Goal: Transaction & Acquisition: Purchase product/service

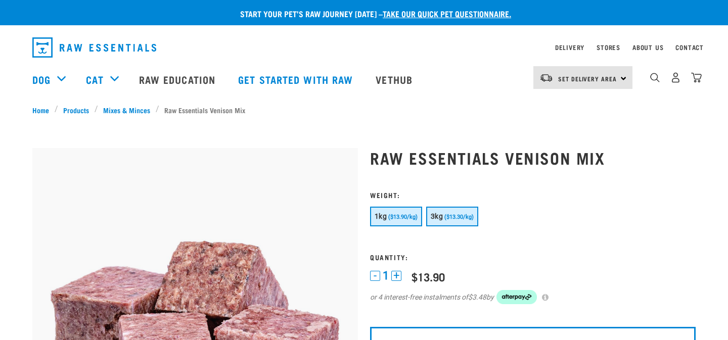
click at [451, 216] on span "($13.30/kg)" at bounding box center [459, 217] width 29 height 7
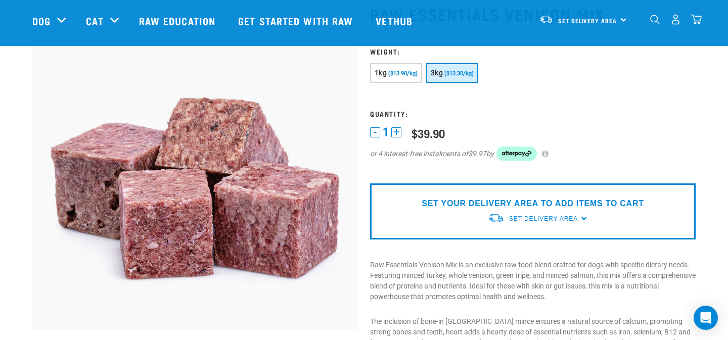
scroll to position [62, 0]
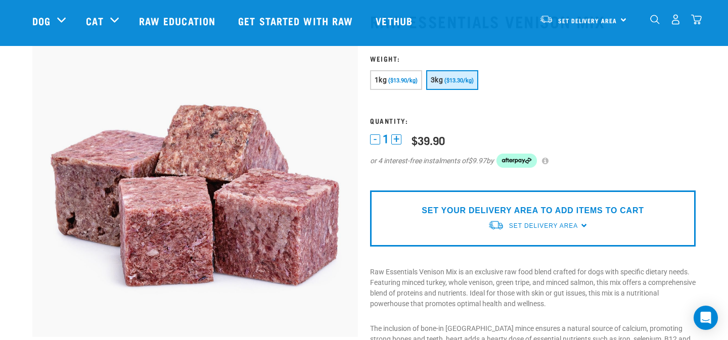
click at [617, 16] on div "Set Delivery Area North Island South Island" at bounding box center [583, 19] width 99 height 23
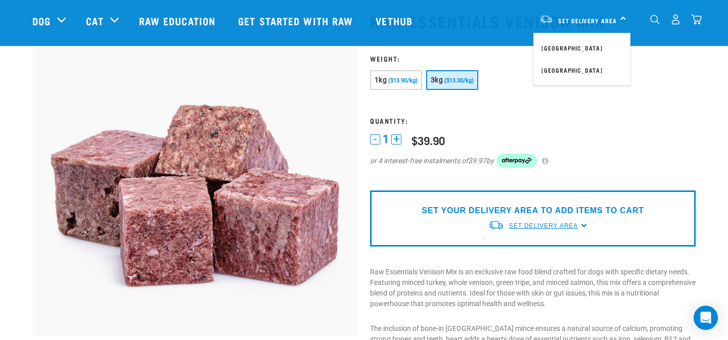
click at [525, 226] on span "Set Delivery Area" at bounding box center [543, 226] width 69 height 7
click at [526, 251] on link "[GEOGRAPHIC_DATA]" at bounding box center [538, 249] width 101 height 17
click at [507, 274] on p "Raw Essentials Venison Mix is an exclusive raw food blend crafted for dogs with…" at bounding box center [533, 288] width 326 height 42
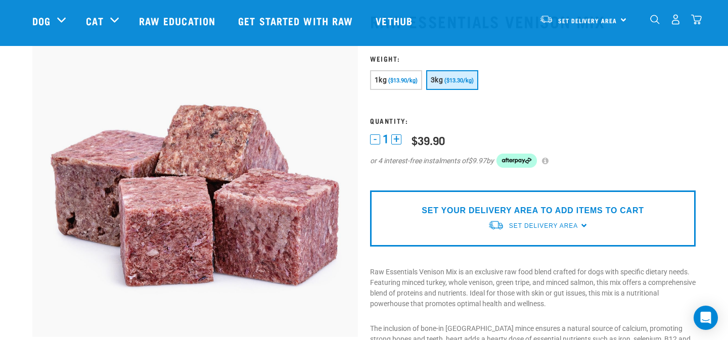
scroll to position [121, 0]
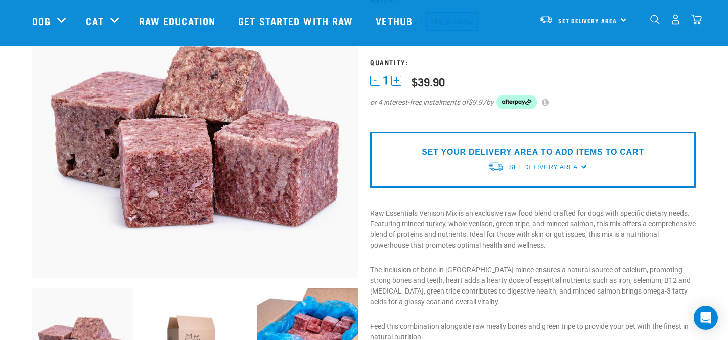
click at [543, 171] on link "Set Delivery Area" at bounding box center [543, 167] width 69 height 9
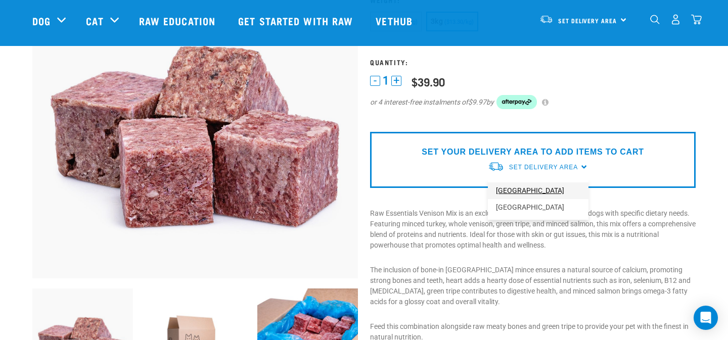
click at [542, 189] on link "[GEOGRAPHIC_DATA]" at bounding box center [538, 191] width 101 height 17
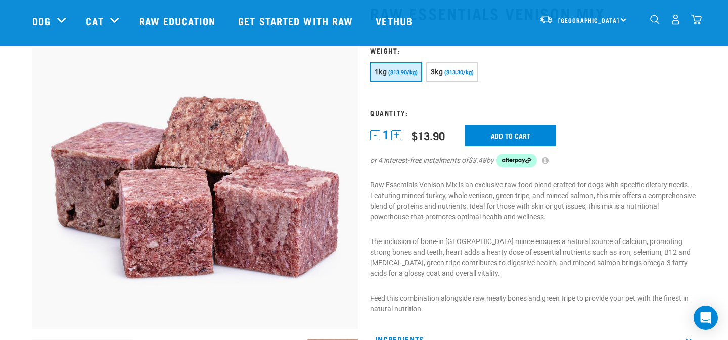
scroll to position [70, 0]
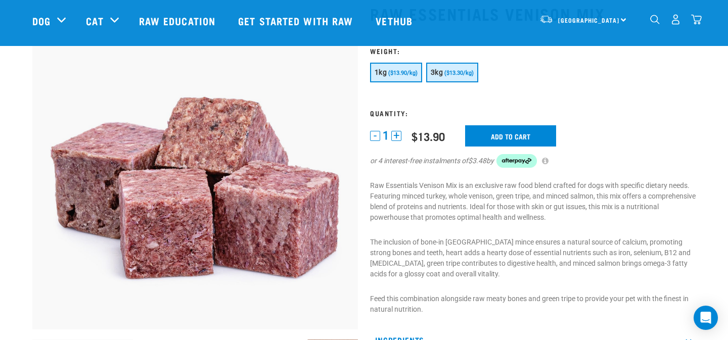
click at [460, 67] on button "3kg ($13.30/kg)" at bounding box center [452, 73] width 52 height 20
click at [399, 134] on button "+" at bounding box center [396, 136] width 10 height 10
click at [398, 135] on button "+" at bounding box center [396, 136] width 10 height 10
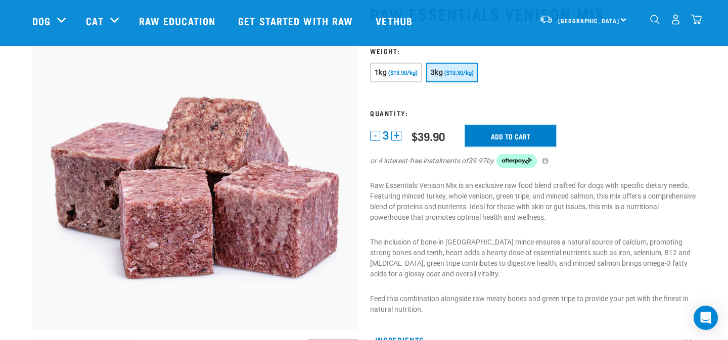
click at [524, 135] on input "Add to cart" at bounding box center [510, 135] width 91 height 21
click at [47, 169] on button "delete" at bounding box center [41, 170] width 10 height 10
click at [375, 136] on button "-" at bounding box center [375, 136] width 10 height 10
click at [498, 143] on input "Add to cart" at bounding box center [510, 135] width 91 height 21
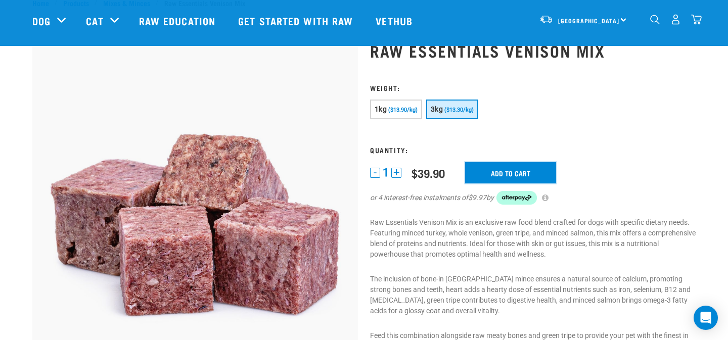
scroll to position [0, 0]
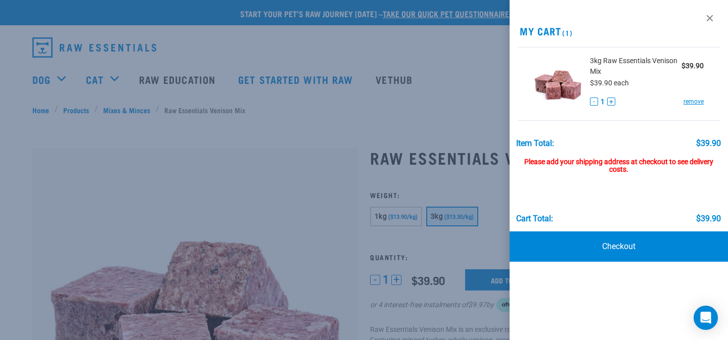
click at [429, 154] on div at bounding box center [364, 170] width 728 height 340
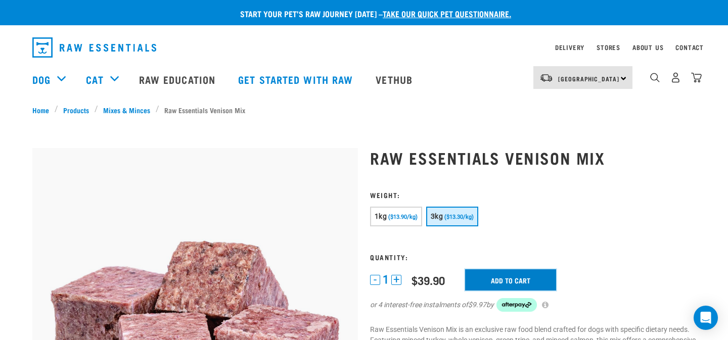
click at [492, 278] on input "Add to cart" at bounding box center [510, 280] width 91 height 21
click at [47, 171] on button "delete" at bounding box center [41, 170] width 10 height 10
click at [458, 155] on h1 "Raw Essentials Venison Mix" at bounding box center [533, 158] width 326 height 18
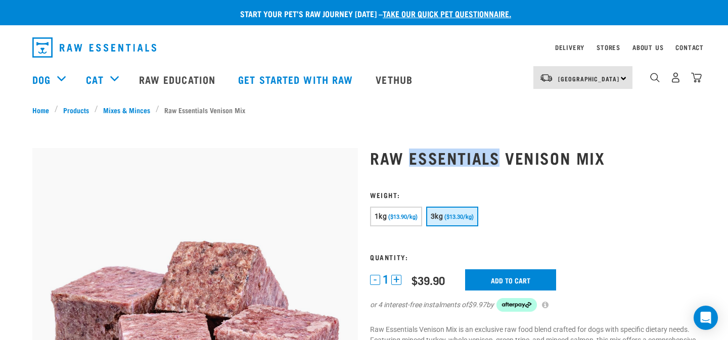
click at [458, 155] on h1 "Raw Essentials Venison Mix" at bounding box center [533, 158] width 326 height 18
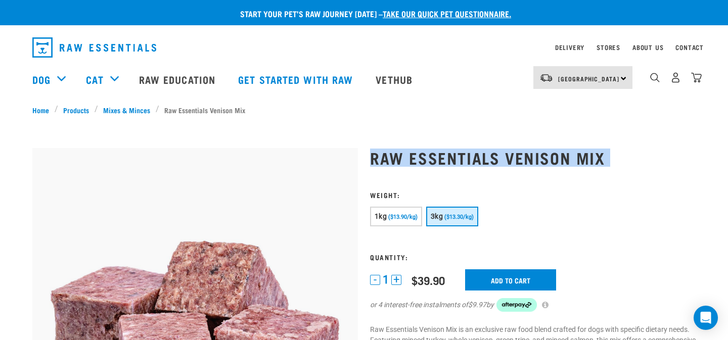
click at [458, 155] on h1 "Raw Essentials Venison Mix" at bounding box center [533, 158] width 326 height 18
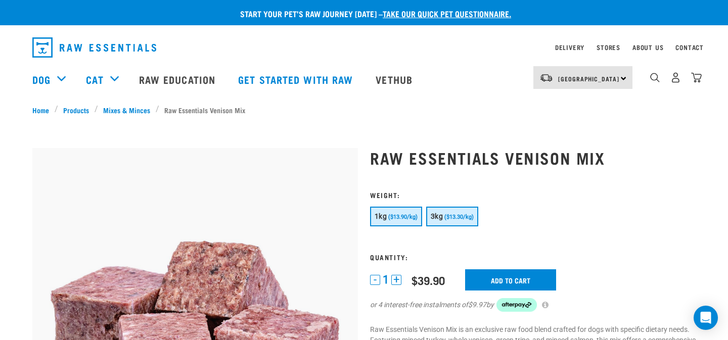
click at [388, 220] on button "1kg ($13.90/kg)" at bounding box center [396, 217] width 52 height 20
click at [506, 281] on input "Add to cart" at bounding box center [510, 280] width 91 height 21
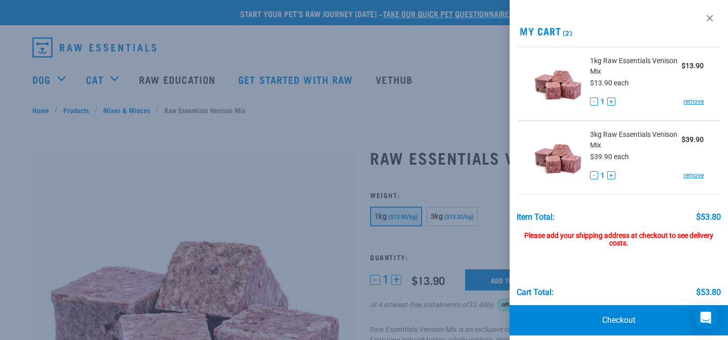
click at [609, 101] on button "+" at bounding box center [611, 102] width 8 height 8
click at [610, 102] on button "+" at bounding box center [611, 102] width 8 height 8
click at [464, 168] on div at bounding box center [364, 170] width 728 height 340
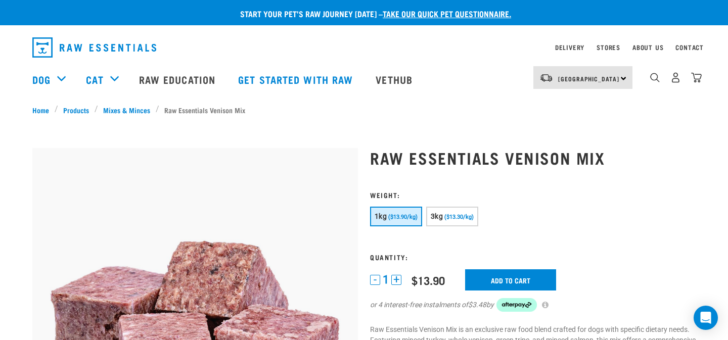
click at [495, 152] on h1 "Raw Essentials Venison Mix" at bounding box center [533, 158] width 326 height 18
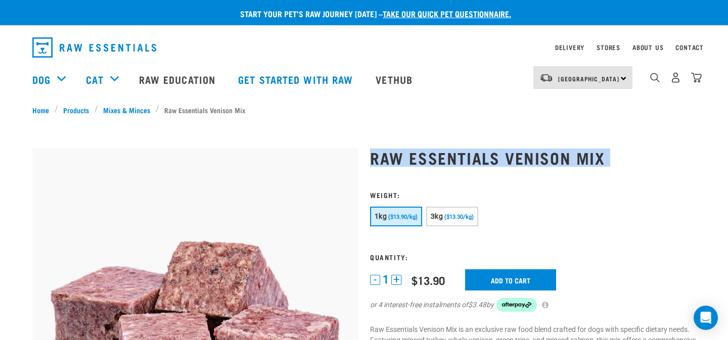
click at [495, 152] on h1 "Raw Essentials Venison Mix" at bounding box center [533, 158] width 326 height 18
click at [487, 159] on h1 "Raw Essentials Venison Mix" at bounding box center [533, 158] width 326 height 18
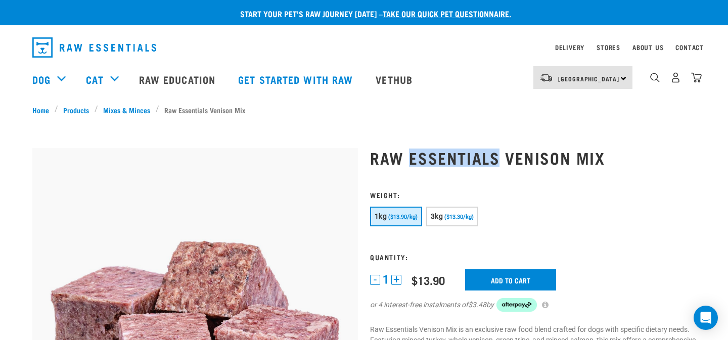
click at [487, 159] on h1 "Raw Essentials Venison Mix" at bounding box center [533, 158] width 326 height 18
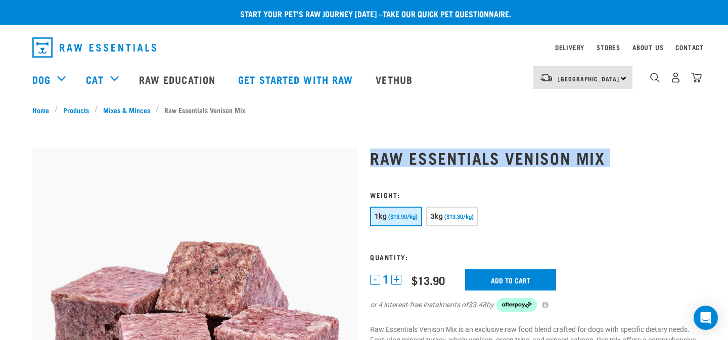
click at [487, 159] on h1 "Raw Essentials Venison Mix" at bounding box center [533, 158] width 326 height 18
click at [520, 155] on h1 "Raw Essentials Venison Mix" at bounding box center [533, 158] width 326 height 18
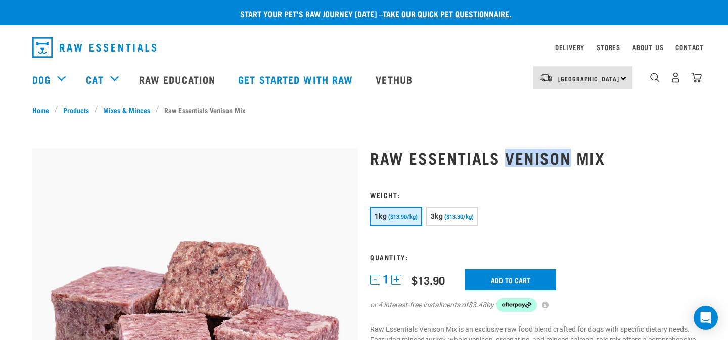
click at [520, 155] on h1 "Raw Essentials Venison Mix" at bounding box center [533, 158] width 326 height 18
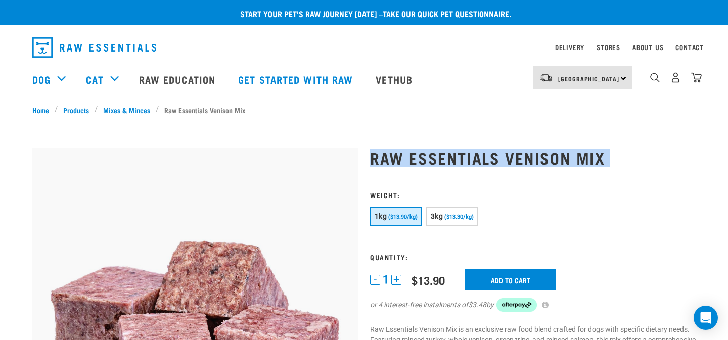
click at [520, 155] on h1 "Raw Essentials Venison Mix" at bounding box center [533, 158] width 326 height 18
click at [517, 152] on h1 "Raw Essentials Venison Mix" at bounding box center [533, 158] width 326 height 18
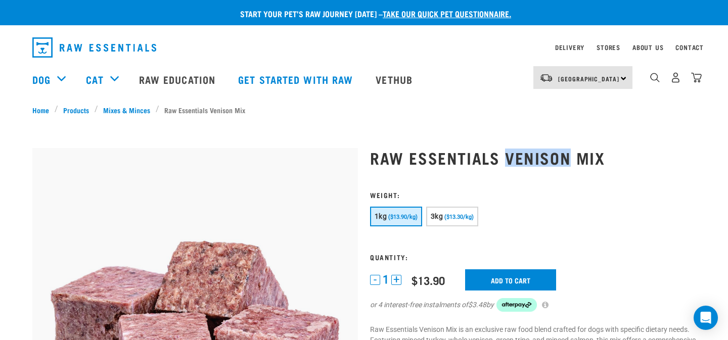
click at [517, 152] on h1 "Raw Essentials Venison Mix" at bounding box center [533, 158] width 326 height 18
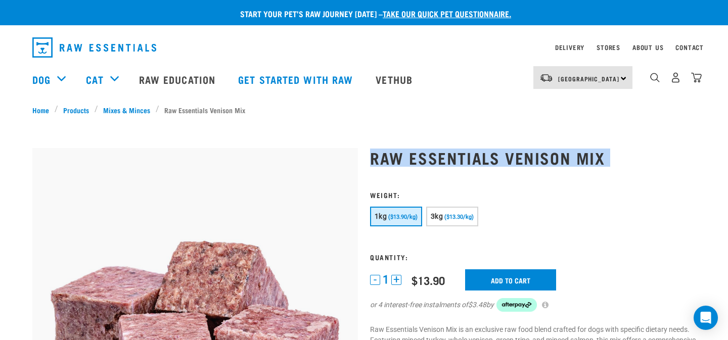
click at [517, 152] on h1 "Raw Essentials Venison Mix" at bounding box center [533, 158] width 326 height 18
click at [517, 156] on h1 "Raw Essentials Venison Mix" at bounding box center [533, 158] width 326 height 18
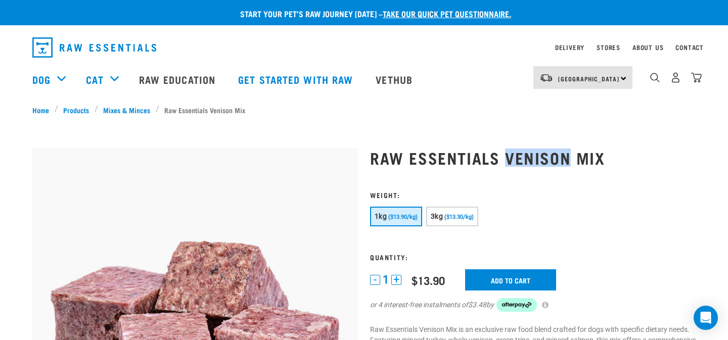
click at [517, 156] on h1 "Raw Essentials Venison Mix" at bounding box center [533, 158] width 326 height 18
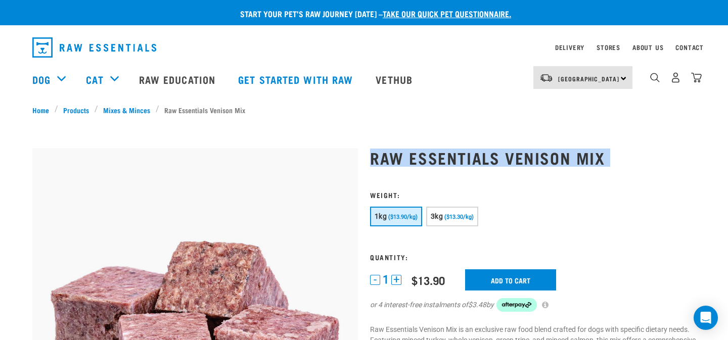
click at [517, 156] on h1 "Raw Essentials Venison Mix" at bounding box center [533, 158] width 326 height 18
click at [518, 154] on h1 "Raw Essentials Venison Mix" at bounding box center [533, 158] width 326 height 18
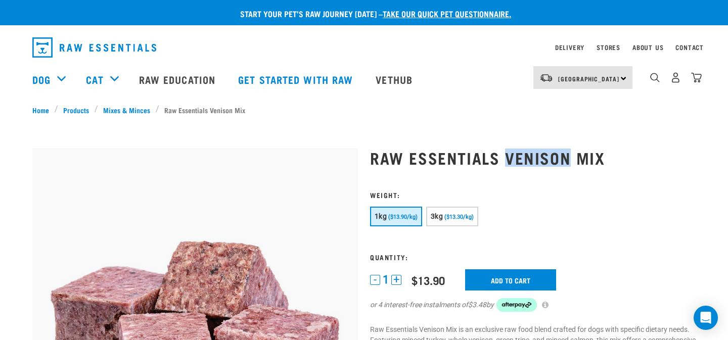
click at [518, 154] on h1 "Raw Essentials Venison Mix" at bounding box center [533, 158] width 326 height 18
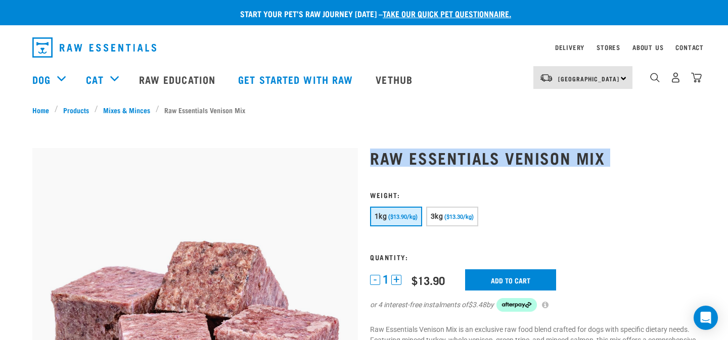
click at [518, 154] on h1 "Raw Essentials Venison Mix" at bounding box center [533, 158] width 326 height 18
click at [517, 152] on h1 "Raw Essentials Venison Mix" at bounding box center [533, 158] width 326 height 18
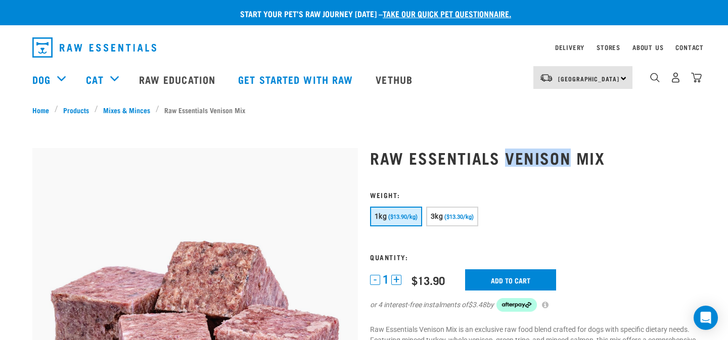
click at [517, 152] on h1 "Raw Essentials Venison Mix" at bounding box center [533, 158] width 326 height 18
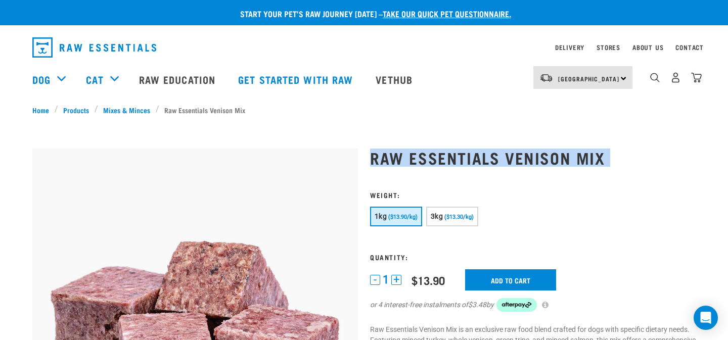
click at [517, 152] on h1 "Raw Essentials Venison Mix" at bounding box center [533, 158] width 326 height 18
click at [527, 152] on h1 "Raw Essentials Venison Mix" at bounding box center [533, 158] width 326 height 18
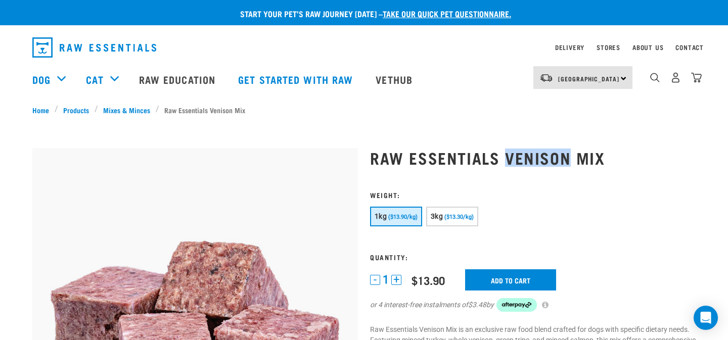
click at [527, 152] on h1 "Raw Essentials Venison Mix" at bounding box center [533, 158] width 326 height 18
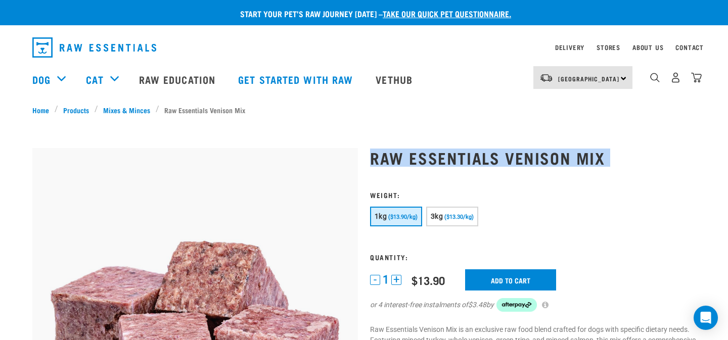
click at [527, 152] on h1 "Raw Essentials Venison Mix" at bounding box center [533, 158] width 326 height 18
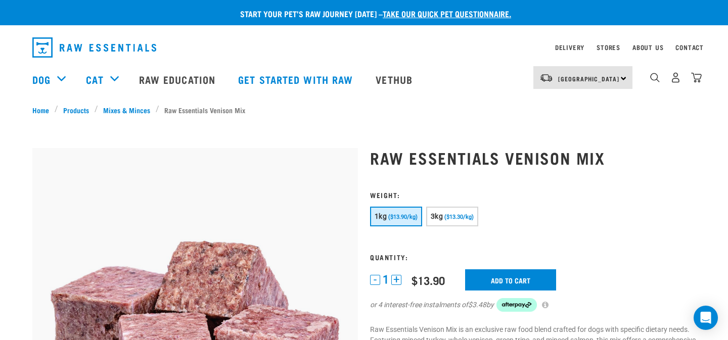
click at [702, 77] on div "North Island North Island South Island Dog Shop All Dog Get Started Packs 2" at bounding box center [364, 79] width 680 height 40
click at [695, 77] on img "dropdown navigation" at bounding box center [696, 77] width 11 height 11
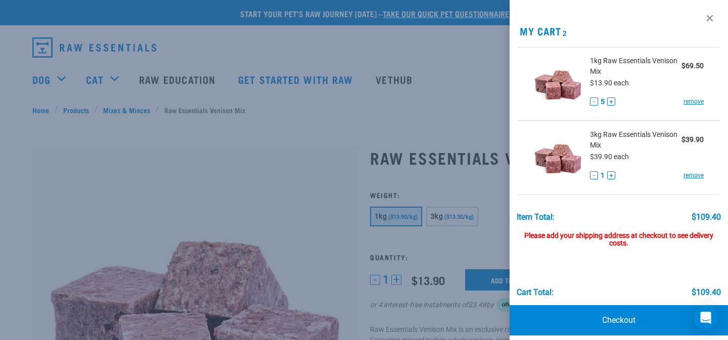
click at [413, 157] on div at bounding box center [364, 170] width 728 height 340
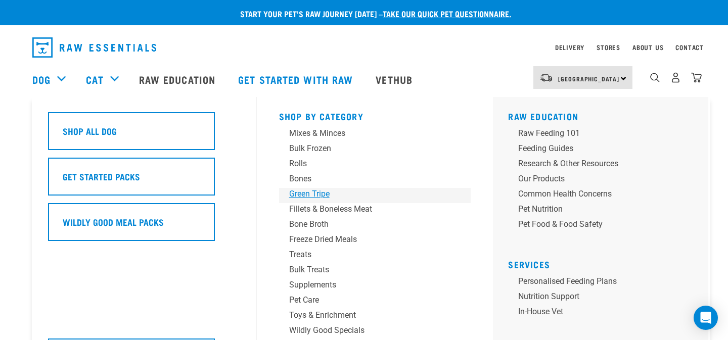
click at [323, 194] on div "Green Tripe" at bounding box center [368, 194] width 158 height 12
click at [318, 195] on div "Green Tripe" at bounding box center [368, 194] width 158 height 12
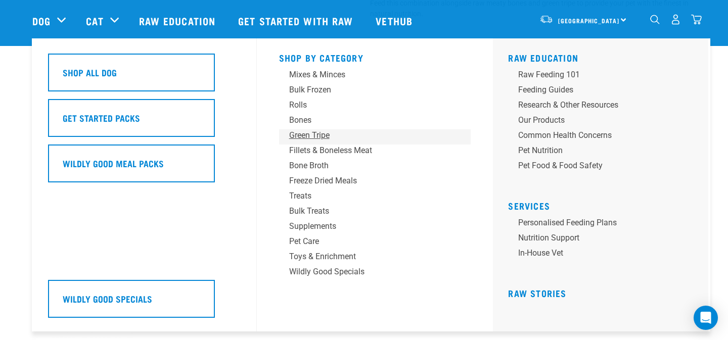
scroll to position [359, 0]
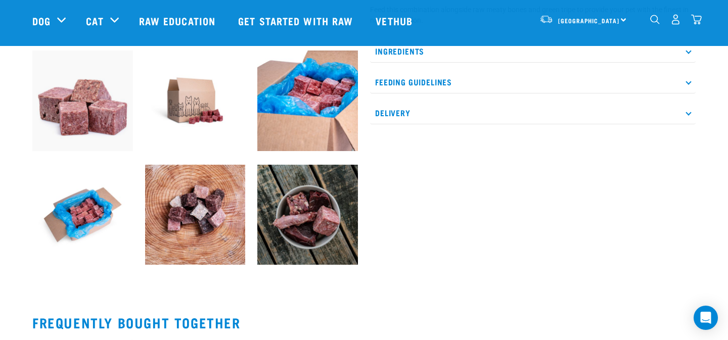
click at [714, 158] on div "Start your pet’s raw journey today – take our quick pet questionnaire. Delivery…" at bounding box center [364, 83] width 728 height 884
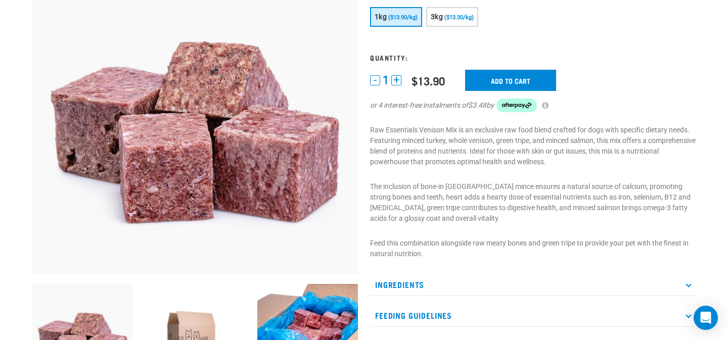
scroll to position [0, 0]
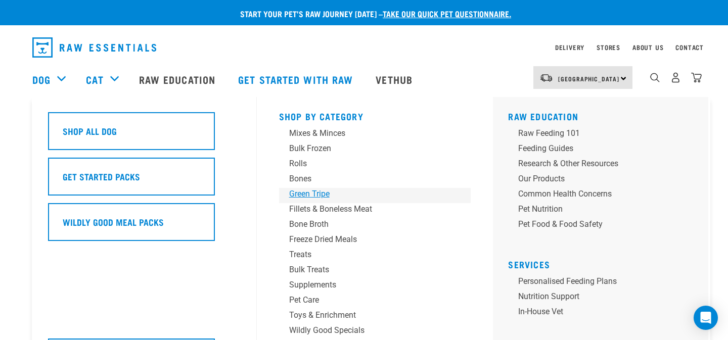
click at [304, 196] on div "Green Tripe" at bounding box center [368, 194] width 158 height 12
click at [325, 191] on div "Green Tripe" at bounding box center [368, 194] width 158 height 12
click at [322, 196] on div "Green Tripe" at bounding box center [368, 194] width 158 height 12
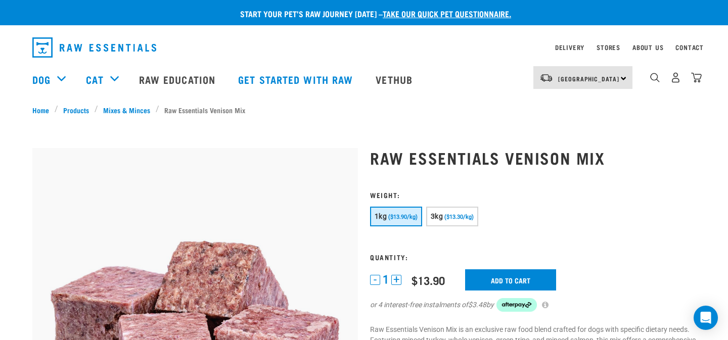
click at [118, 46] on img "dropdown navigation" at bounding box center [94, 47] width 124 height 20
click at [45, 47] on img "dropdown navigation" at bounding box center [94, 47] width 124 height 20
click at [99, 47] on img "dropdown navigation" at bounding box center [94, 47] width 124 height 20
click at [293, 10] on p "Start your pet’s raw journey today – take our quick pet questionnaire." at bounding box center [372, 14] width 728 height 12
click at [440, 13] on link "take our quick pet questionnaire." at bounding box center [447, 13] width 128 height 5
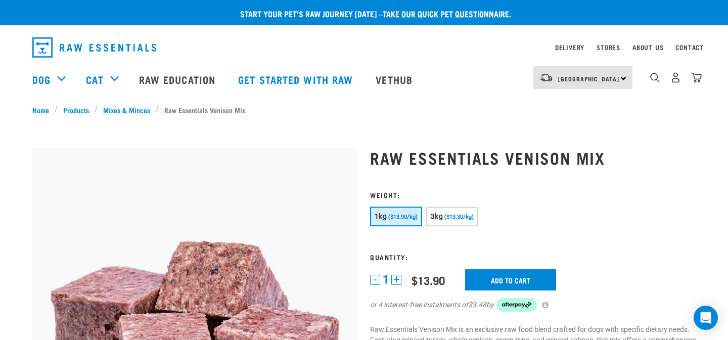
click at [107, 48] on img "dropdown navigation" at bounding box center [94, 47] width 124 height 20
click at [101, 46] on img "dropdown navigation" at bounding box center [94, 47] width 124 height 20
click at [122, 39] on img "dropdown navigation" at bounding box center [94, 47] width 124 height 20
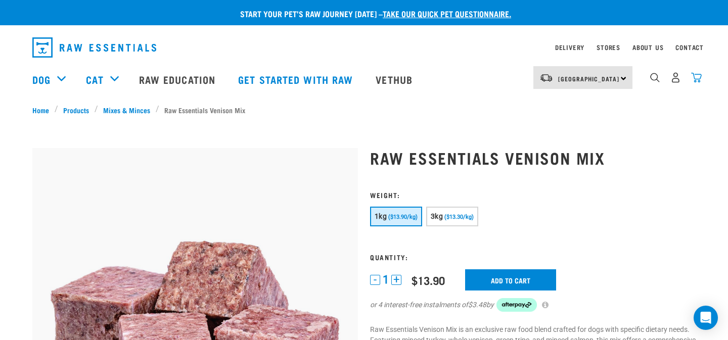
click at [701, 77] on img "dropdown navigation" at bounding box center [696, 77] width 11 height 11
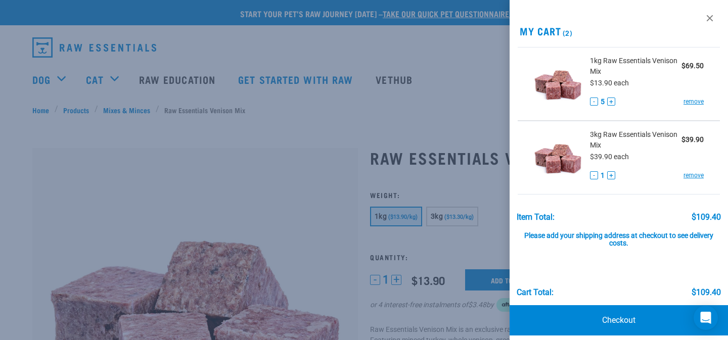
click at [453, 138] on div at bounding box center [364, 170] width 728 height 340
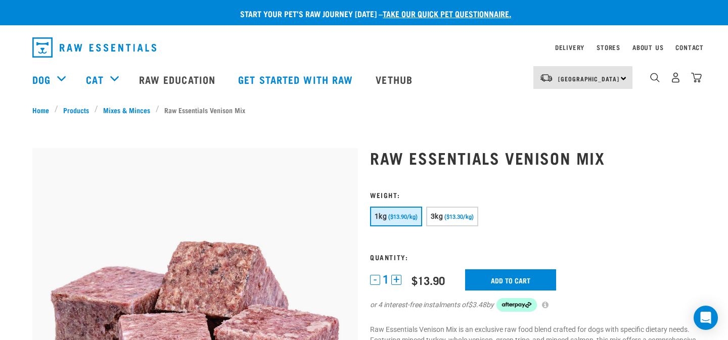
click at [118, 44] on img "dropdown navigation" at bounding box center [94, 47] width 124 height 20
click at [44, 54] on img "dropdown navigation" at bounding box center [94, 47] width 124 height 20
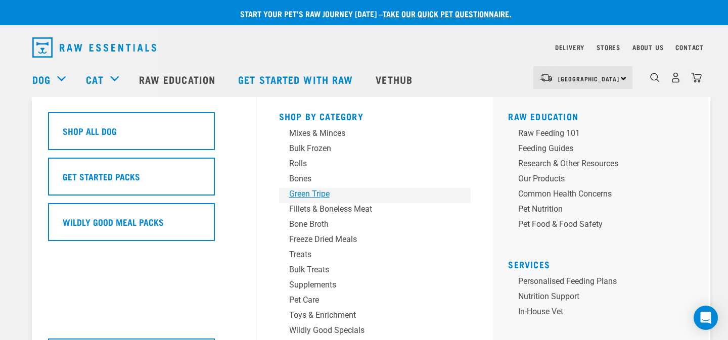
click at [316, 194] on div "Green Tripe" at bounding box center [368, 194] width 158 height 12
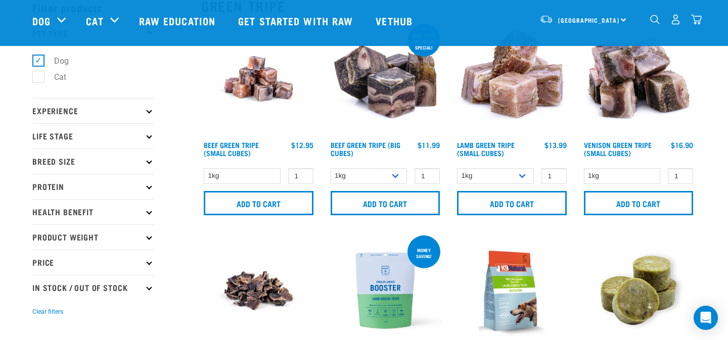
scroll to position [50, 0]
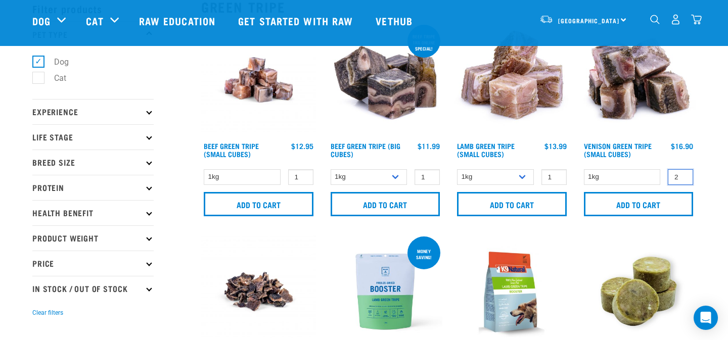
type input "2"
click at [682, 174] on input "2" at bounding box center [680, 177] width 25 height 16
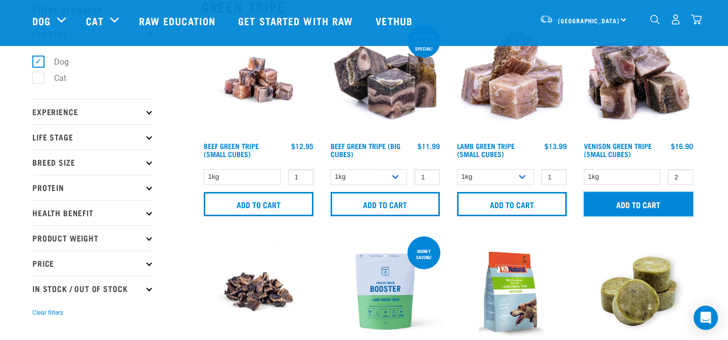
click at [653, 203] on input "Add to cart" at bounding box center [639, 204] width 110 height 24
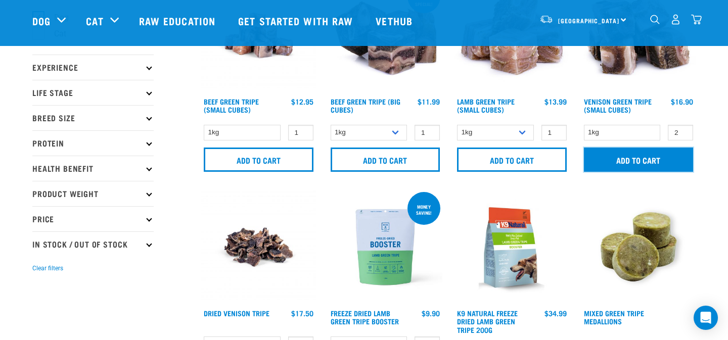
scroll to position [0, 0]
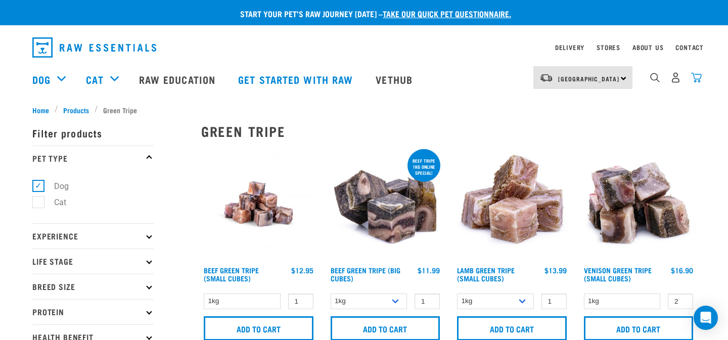
click at [699, 78] on img "dropdown navigation" at bounding box center [696, 77] width 11 height 11
click at [698, 78] on img "dropdown navigation" at bounding box center [696, 77] width 11 height 11
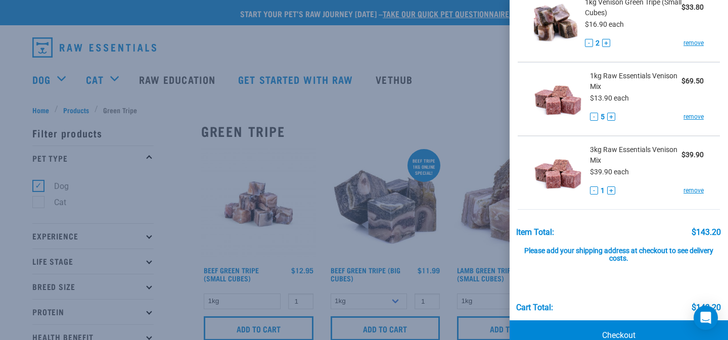
scroll to position [81, 0]
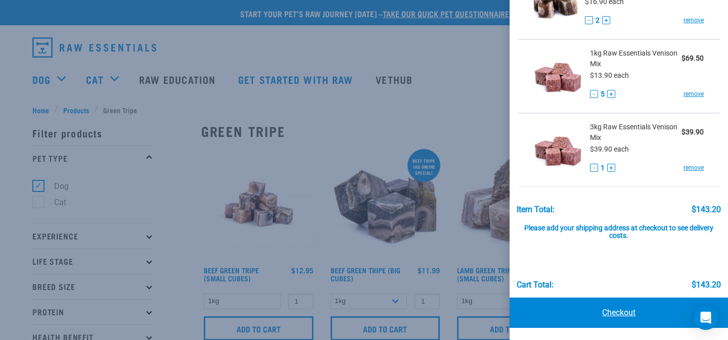
click at [592, 312] on link "Checkout" at bounding box center [619, 313] width 218 height 30
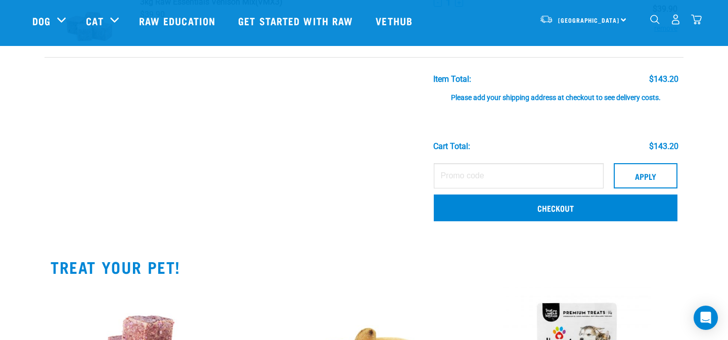
scroll to position [234, 0]
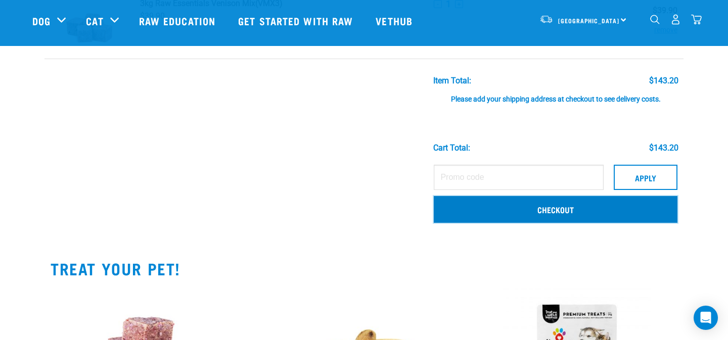
click at [558, 211] on link "Checkout" at bounding box center [556, 209] width 244 height 26
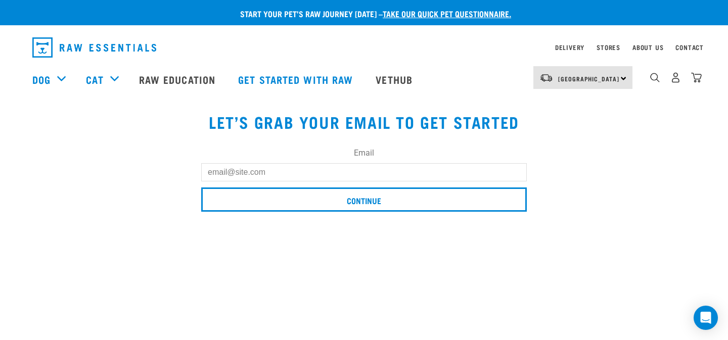
click at [404, 173] on input "Email" at bounding box center [364, 172] width 326 height 18
type input "[PERSON_NAME][EMAIL_ADDRESS][PERSON_NAME][DOMAIN_NAME]"
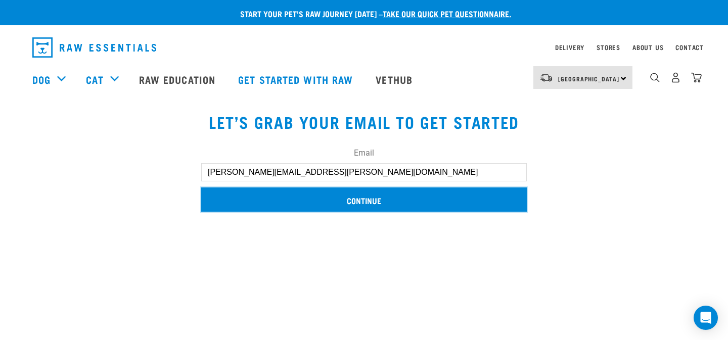
click at [355, 198] on input "Continue" at bounding box center [364, 200] width 326 height 24
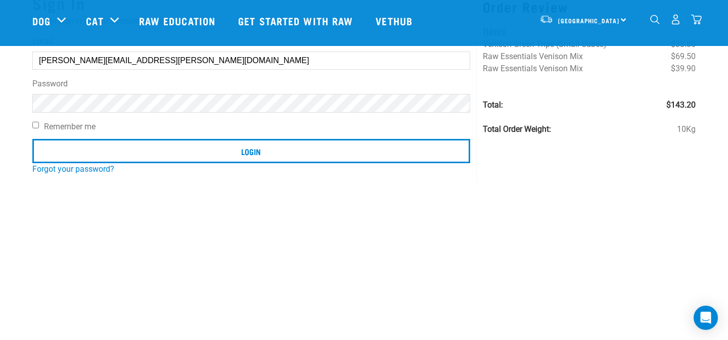
scroll to position [93, 0]
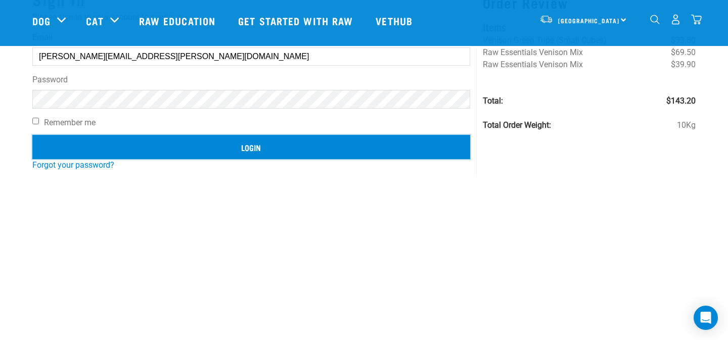
click at [286, 157] on input "Login" at bounding box center [251, 147] width 438 height 24
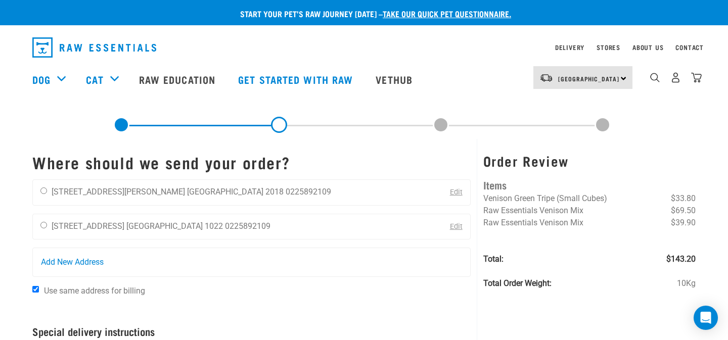
scroll to position [10, 0]
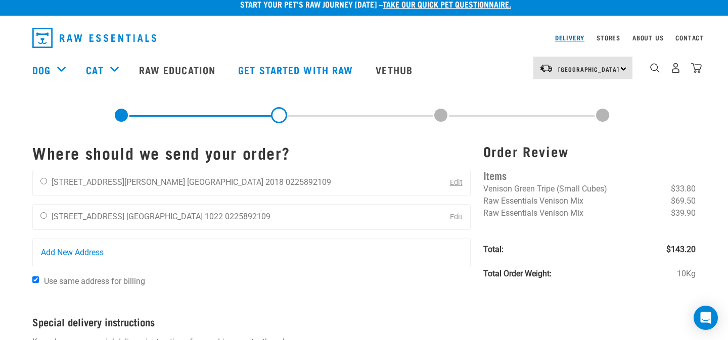
click at [575, 36] on link "Delivery" at bounding box center [569, 38] width 29 height 4
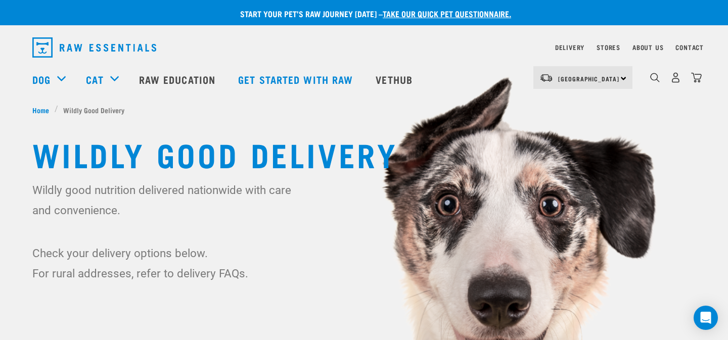
click at [222, 148] on h1 "Wildly Good Delivery" at bounding box center [364, 154] width 664 height 36
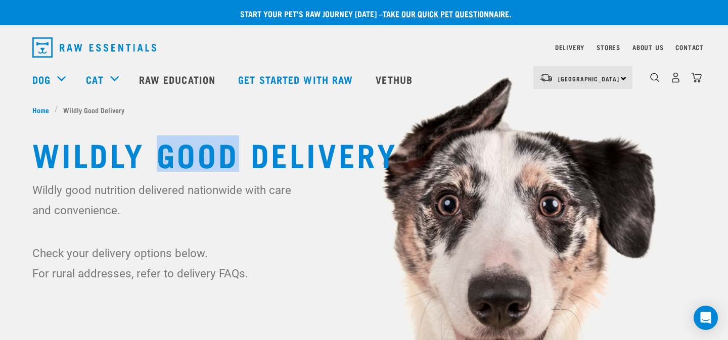
click at [222, 148] on h1 "Wildly Good Delivery" at bounding box center [364, 154] width 664 height 36
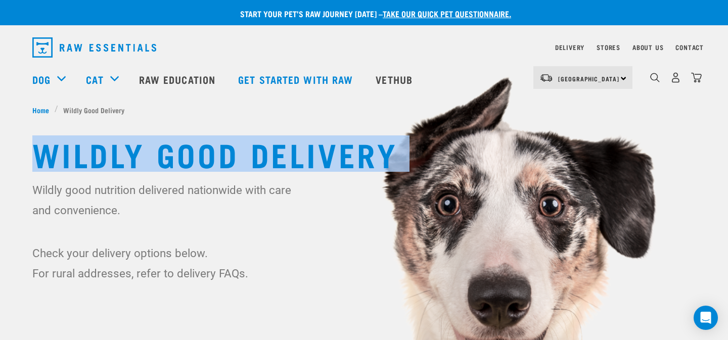
click at [222, 148] on h1 "Wildly Good Delivery" at bounding box center [364, 154] width 664 height 36
click at [236, 153] on h1 "Wildly Good Delivery" at bounding box center [364, 154] width 664 height 36
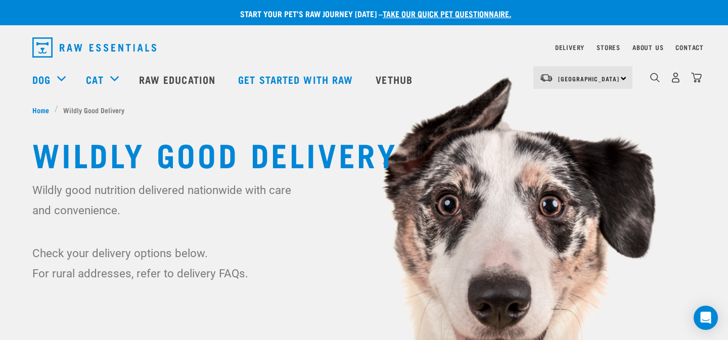
click at [224, 154] on h1 "Wildly Good Delivery" at bounding box center [364, 154] width 664 height 36
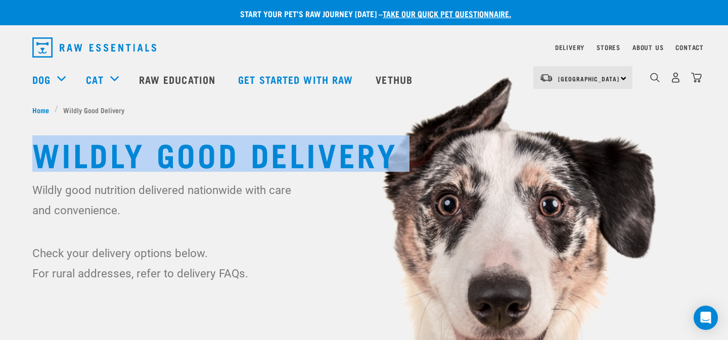
click at [224, 154] on h1 "Wildly Good Delivery" at bounding box center [364, 154] width 664 height 36
click at [178, 156] on h1 "Wildly Good Delivery" at bounding box center [364, 154] width 664 height 36
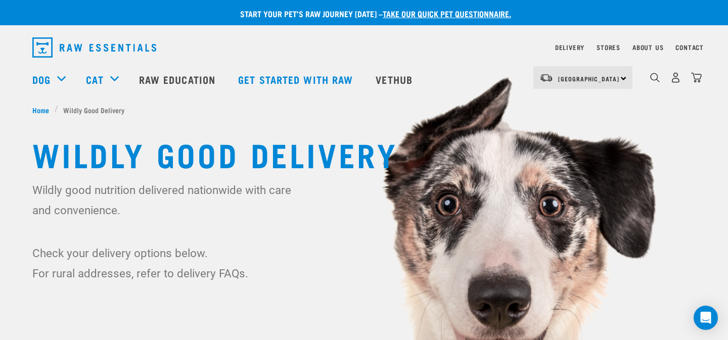
click at [198, 151] on h1 "Wildly Good Delivery" at bounding box center [364, 154] width 664 height 36
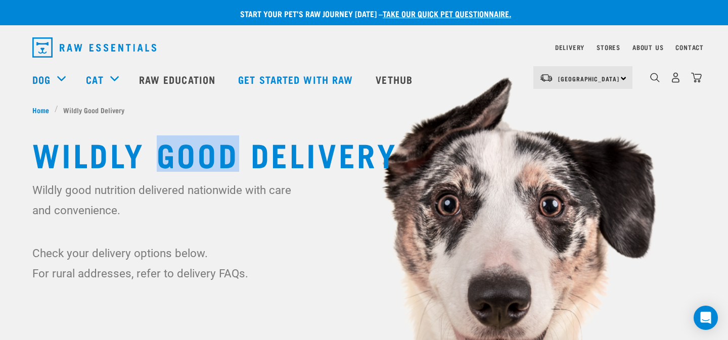
click at [198, 151] on h1 "Wildly Good Delivery" at bounding box center [364, 154] width 664 height 36
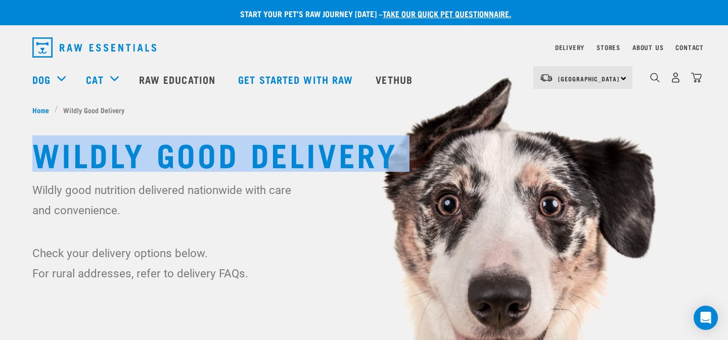
click at [198, 151] on h1 "Wildly Good Delivery" at bounding box center [364, 154] width 664 height 36
click at [274, 146] on h1 "Wildly Good Delivery" at bounding box center [364, 154] width 664 height 36
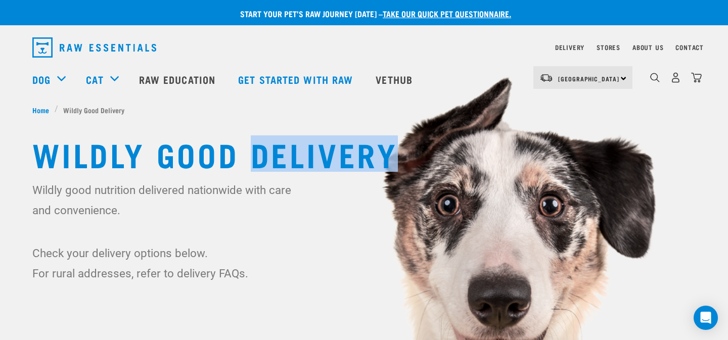
click at [274, 146] on h1 "Wildly Good Delivery" at bounding box center [364, 154] width 664 height 36
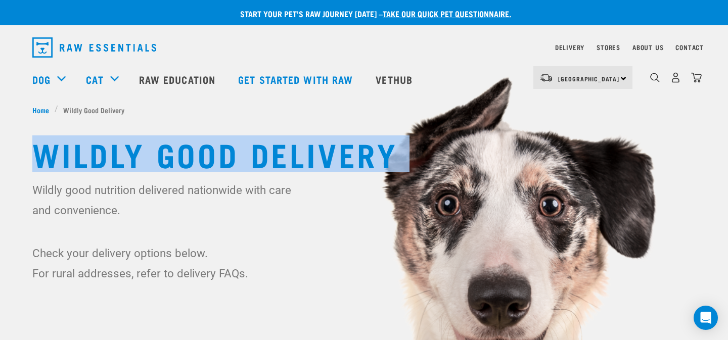
click at [274, 146] on h1 "Wildly Good Delivery" at bounding box center [364, 154] width 664 height 36
click at [227, 153] on h1 "Wildly Good Delivery" at bounding box center [364, 154] width 664 height 36
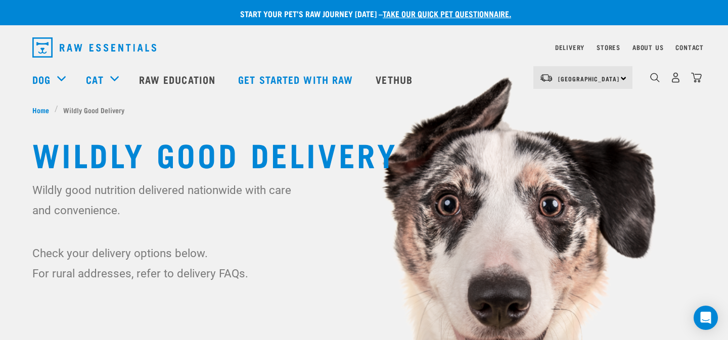
click at [191, 148] on h1 "Wildly Good Delivery" at bounding box center [364, 154] width 664 height 36
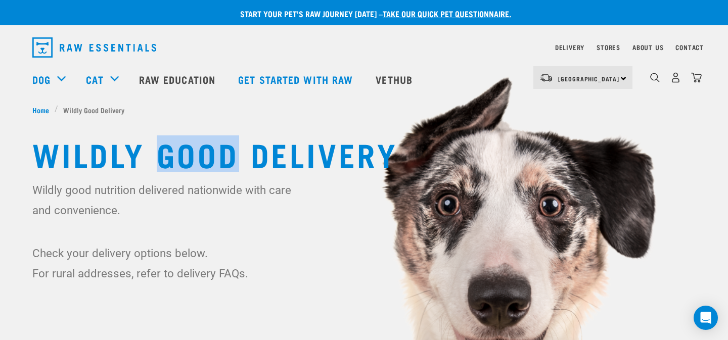
click at [191, 148] on h1 "Wildly Good Delivery" at bounding box center [364, 154] width 664 height 36
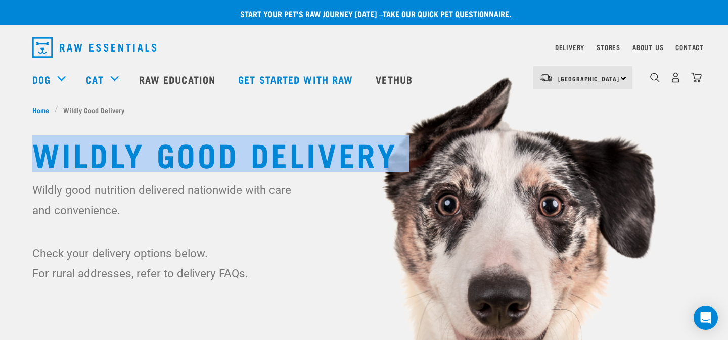
click at [191, 148] on h1 "Wildly Good Delivery" at bounding box center [364, 154] width 664 height 36
click at [291, 152] on h1 "Wildly Good Delivery" at bounding box center [364, 154] width 664 height 36
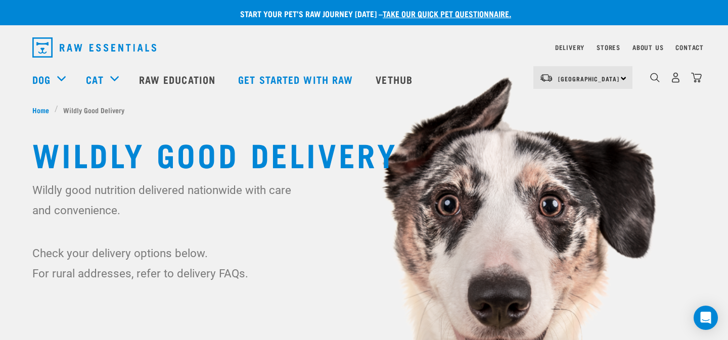
click at [196, 149] on h1 "Wildly Good Delivery" at bounding box center [364, 154] width 664 height 36
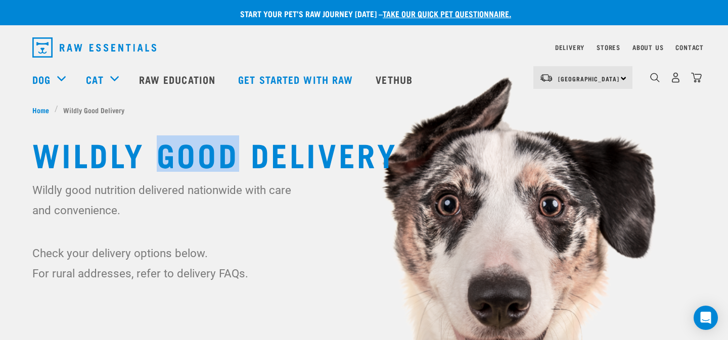
click at [196, 149] on h1 "Wildly Good Delivery" at bounding box center [364, 154] width 664 height 36
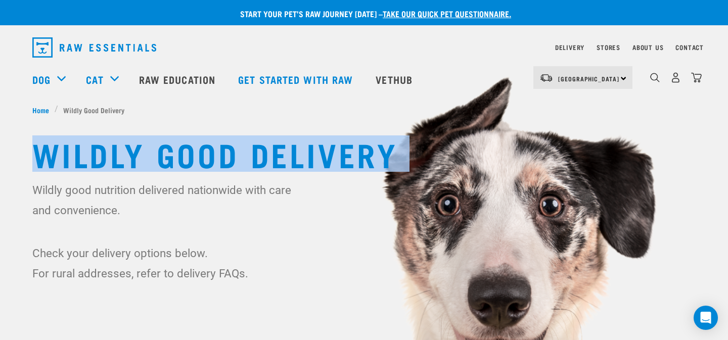
click at [196, 149] on h1 "Wildly Good Delivery" at bounding box center [364, 154] width 664 height 36
click at [301, 149] on h1 "Wildly Good Delivery" at bounding box center [364, 154] width 664 height 36
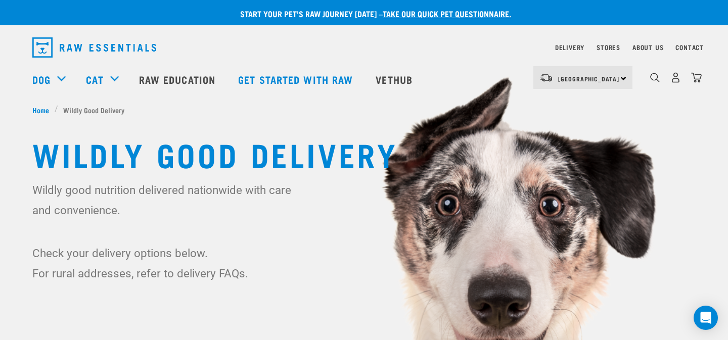
click at [241, 150] on h1 "Wildly Good Delivery" at bounding box center [364, 154] width 664 height 36
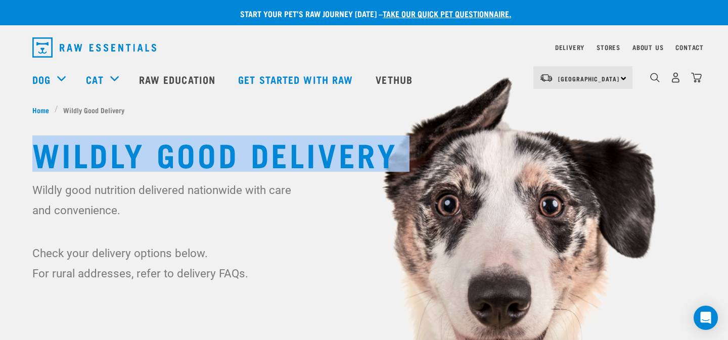
click at [241, 150] on h1 "Wildly Good Delivery" at bounding box center [364, 154] width 664 height 36
click at [210, 151] on h1 "Wildly Good Delivery" at bounding box center [364, 154] width 664 height 36
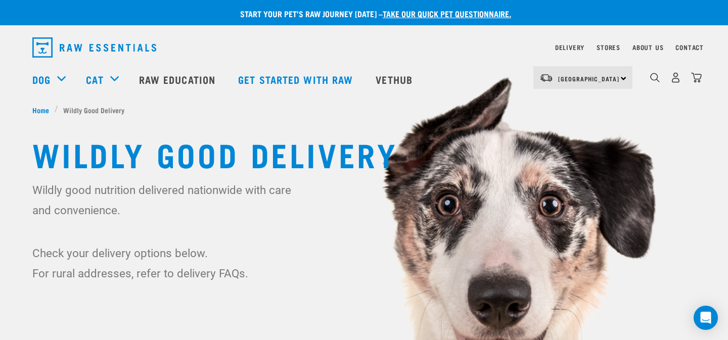
click at [210, 151] on h1 "Wildly Good Delivery" at bounding box center [364, 154] width 664 height 36
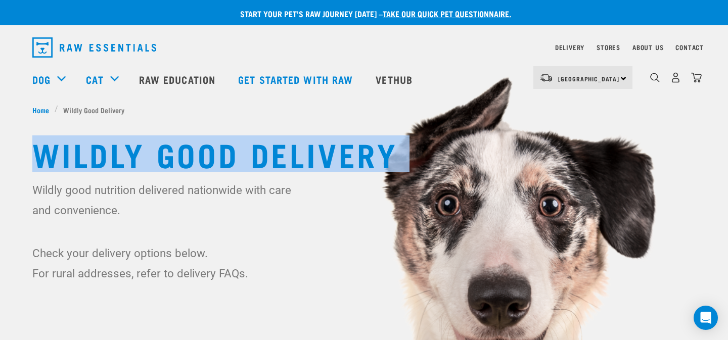
click at [210, 151] on h1 "Wildly Good Delivery" at bounding box center [364, 154] width 664 height 36
click at [200, 150] on h1 "Wildly Good Delivery" at bounding box center [364, 154] width 664 height 36
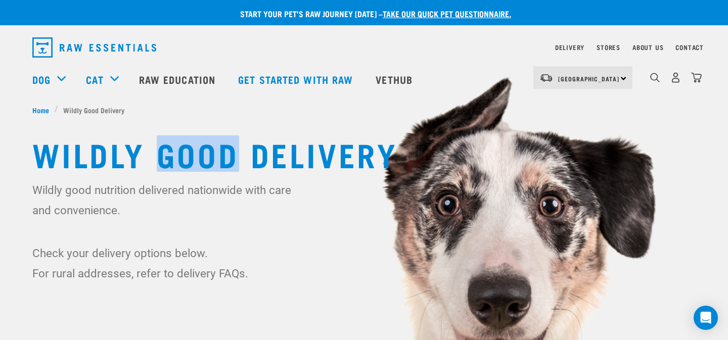
click at [200, 150] on h1 "Wildly Good Delivery" at bounding box center [364, 154] width 664 height 36
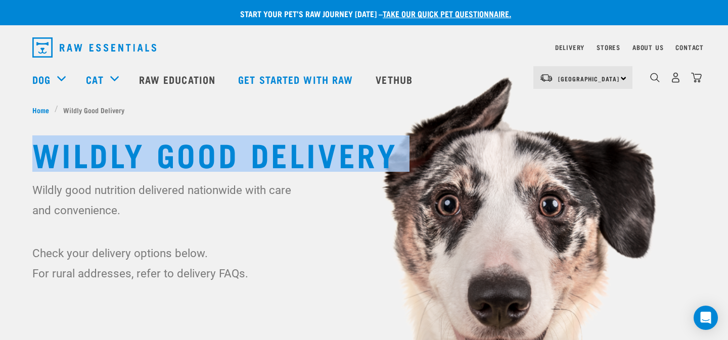
click at [200, 150] on h1 "Wildly Good Delivery" at bounding box center [364, 154] width 664 height 36
click at [197, 153] on h1 "Wildly Good Delivery" at bounding box center [364, 154] width 664 height 36
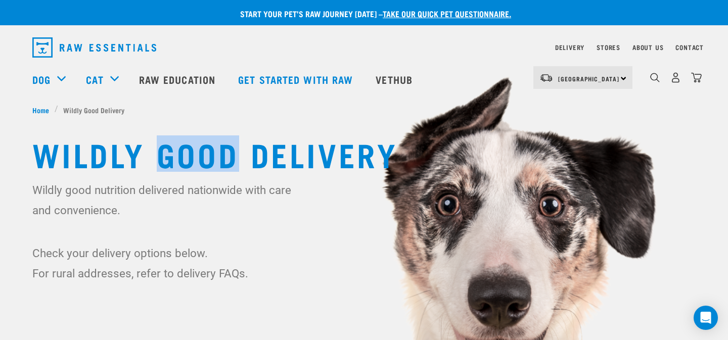
click at [197, 153] on h1 "Wildly Good Delivery" at bounding box center [364, 154] width 664 height 36
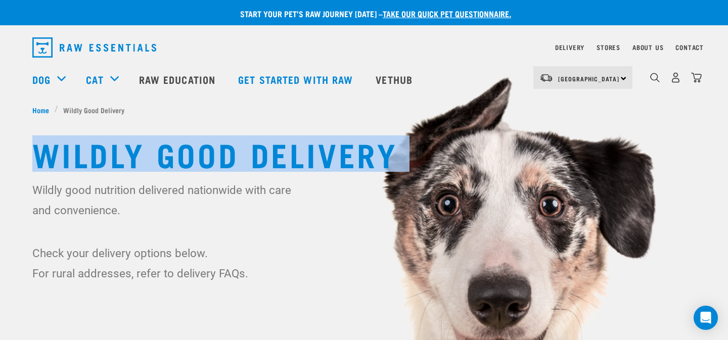
click at [197, 153] on h1 "Wildly Good Delivery" at bounding box center [364, 154] width 664 height 36
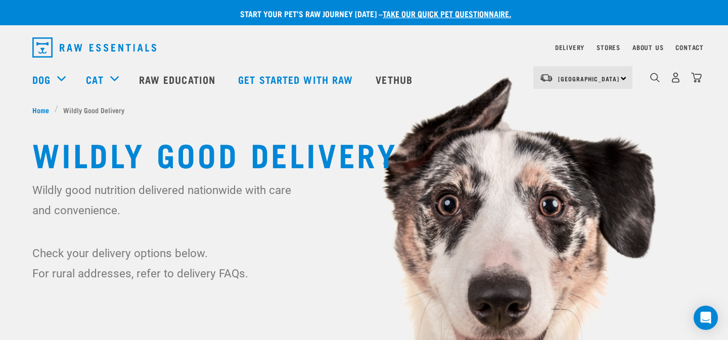
click at [207, 155] on h1 "Wildly Good Delivery" at bounding box center [364, 154] width 664 height 36
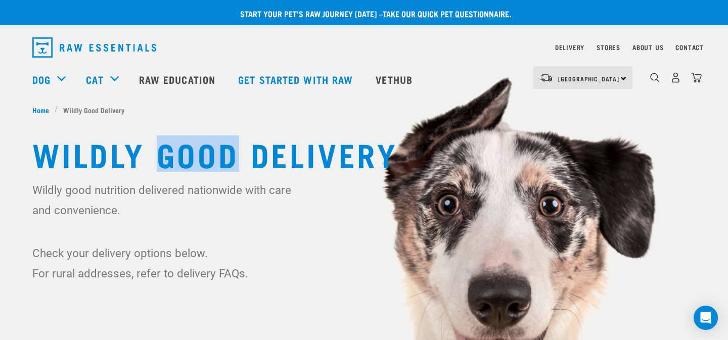
click at [207, 155] on h1 "Wildly Good Delivery" at bounding box center [364, 154] width 664 height 36
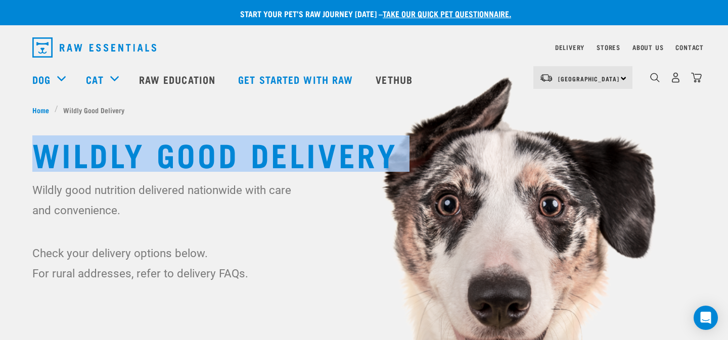
click at [207, 155] on h1 "Wildly Good Delivery" at bounding box center [364, 154] width 664 height 36
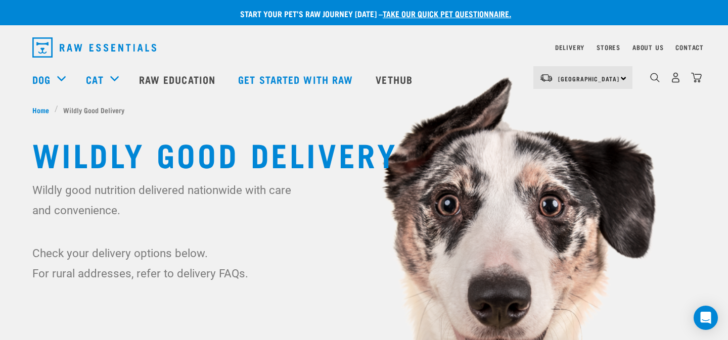
click at [272, 148] on h1 "Wildly Good Delivery" at bounding box center [364, 154] width 664 height 36
click at [276, 149] on h1 "Wildly Good Delivery" at bounding box center [364, 154] width 664 height 36
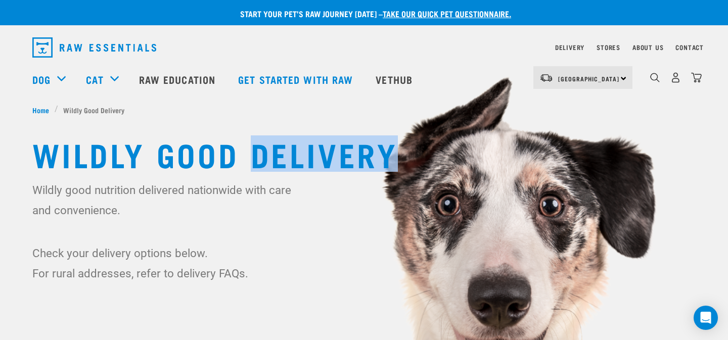
click at [276, 149] on h1 "Wildly Good Delivery" at bounding box center [364, 154] width 664 height 36
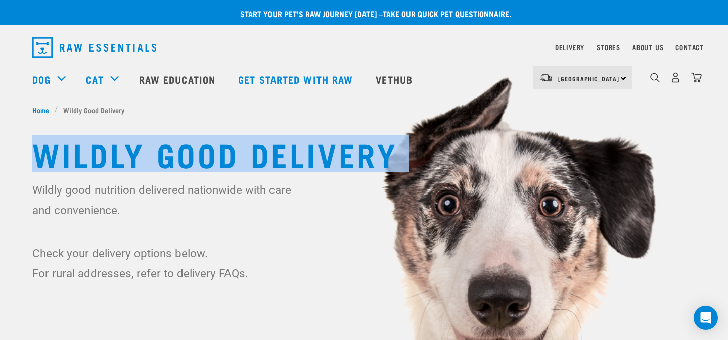
click at [276, 149] on h1 "Wildly Good Delivery" at bounding box center [364, 154] width 664 height 36
click at [285, 149] on h1 "Wildly Good Delivery" at bounding box center [364, 154] width 664 height 36
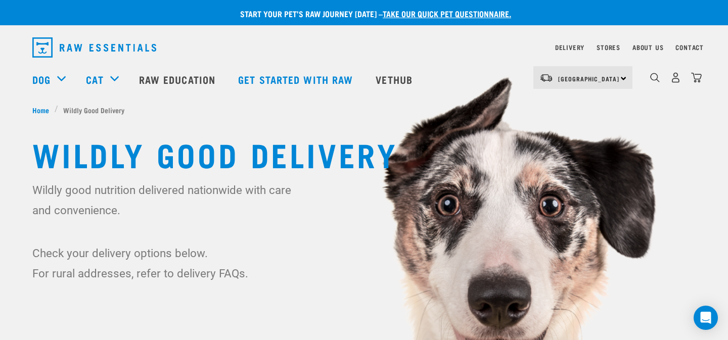
click at [309, 148] on h1 "Wildly Good Delivery" at bounding box center [364, 154] width 664 height 36
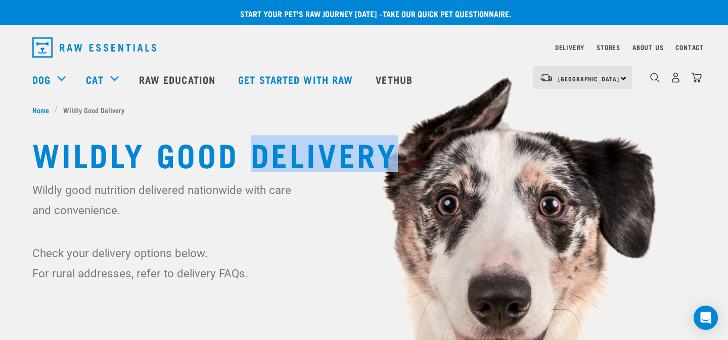
click at [309, 148] on h1 "Wildly Good Delivery" at bounding box center [364, 154] width 664 height 36
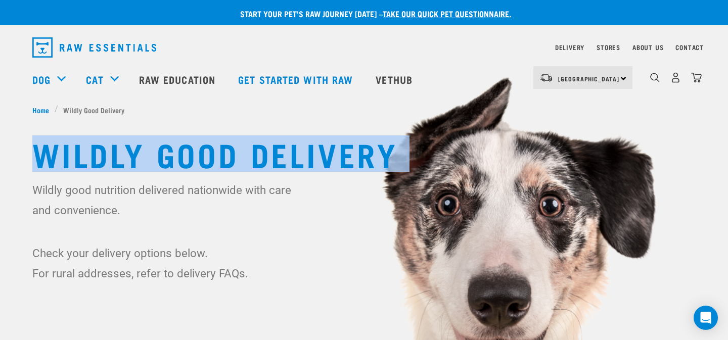
click at [309, 148] on h1 "Wildly Good Delivery" at bounding box center [364, 154] width 664 height 36
click at [222, 150] on h1 "Wildly Good Delivery" at bounding box center [364, 154] width 664 height 36
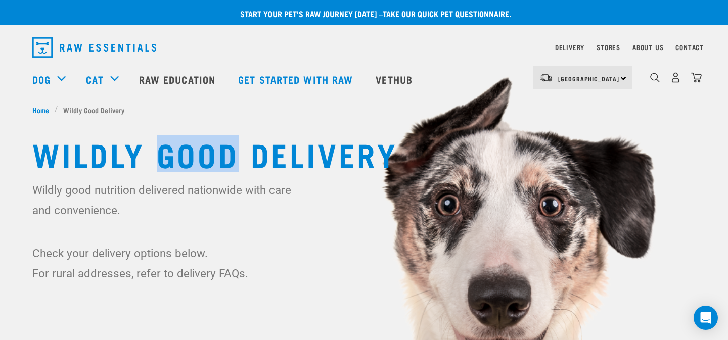
click at [222, 150] on h1 "Wildly Good Delivery" at bounding box center [364, 154] width 664 height 36
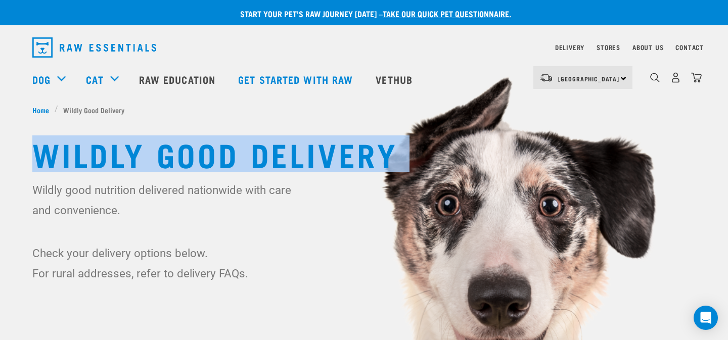
click at [222, 150] on h1 "Wildly Good Delivery" at bounding box center [364, 154] width 664 height 36
click at [281, 152] on h1 "Wildly Good Delivery" at bounding box center [364, 154] width 664 height 36
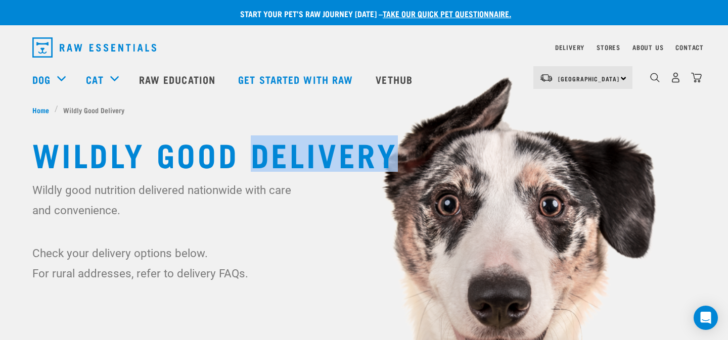
click at [281, 152] on h1 "Wildly Good Delivery" at bounding box center [364, 154] width 664 height 36
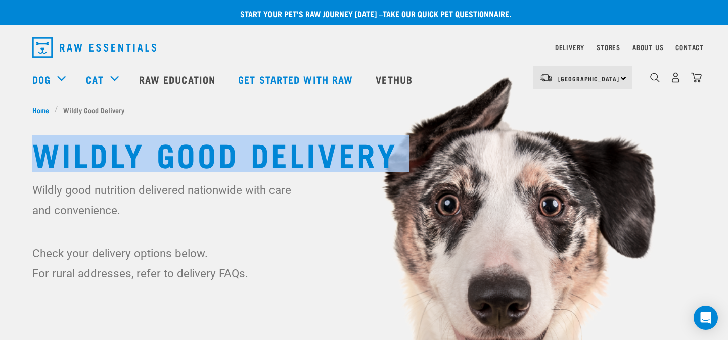
click at [281, 152] on h1 "Wildly Good Delivery" at bounding box center [364, 154] width 664 height 36
click at [278, 150] on h1 "Wildly Good Delivery" at bounding box center [364, 154] width 664 height 36
